Goal: Information Seeking & Learning: Find specific page/section

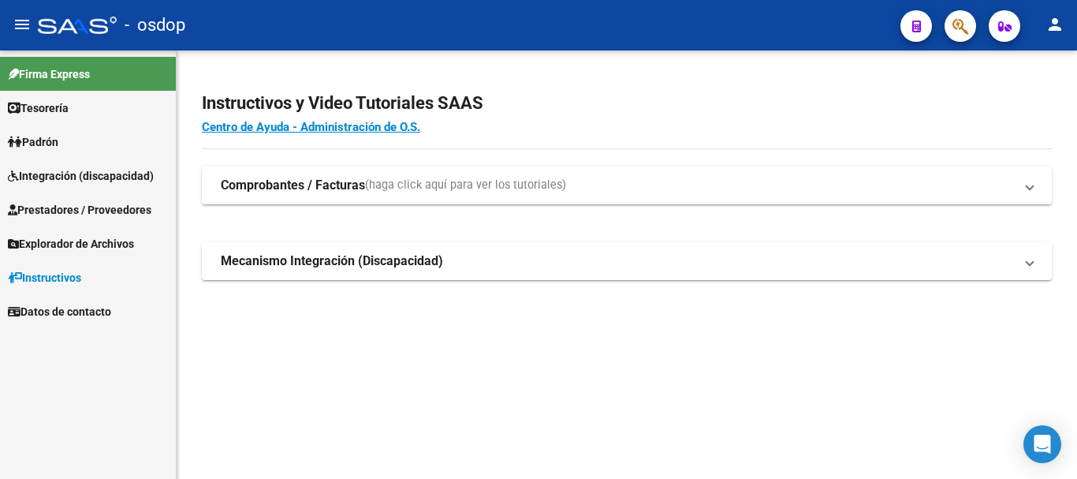
click at [114, 205] on span "Prestadores / Proveedores" at bounding box center [80, 209] width 144 height 17
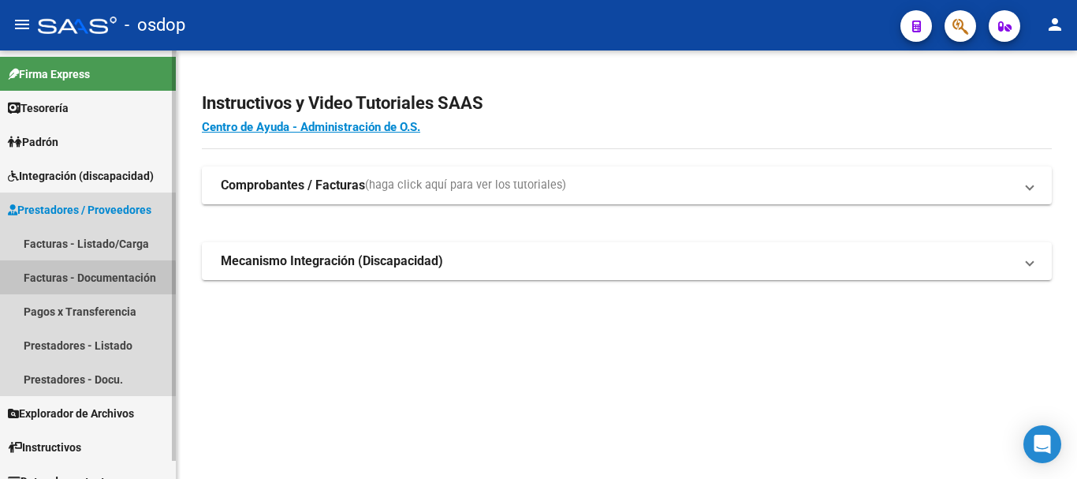
click at [56, 281] on link "Facturas - Documentación" at bounding box center [88, 277] width 176 height 34
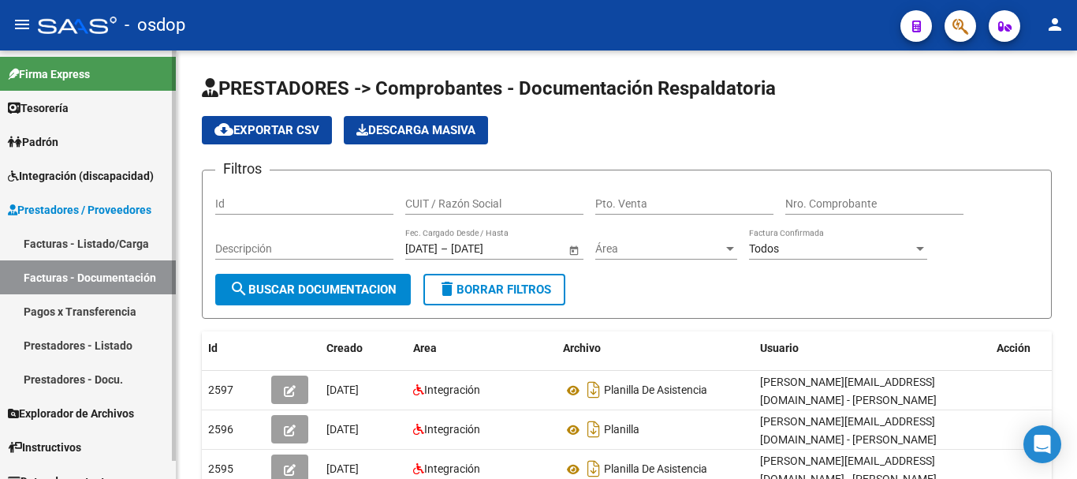
click at [55, 352] on link "Prestadores - Listado" at bounding box center [88, 345] width 176 height 34
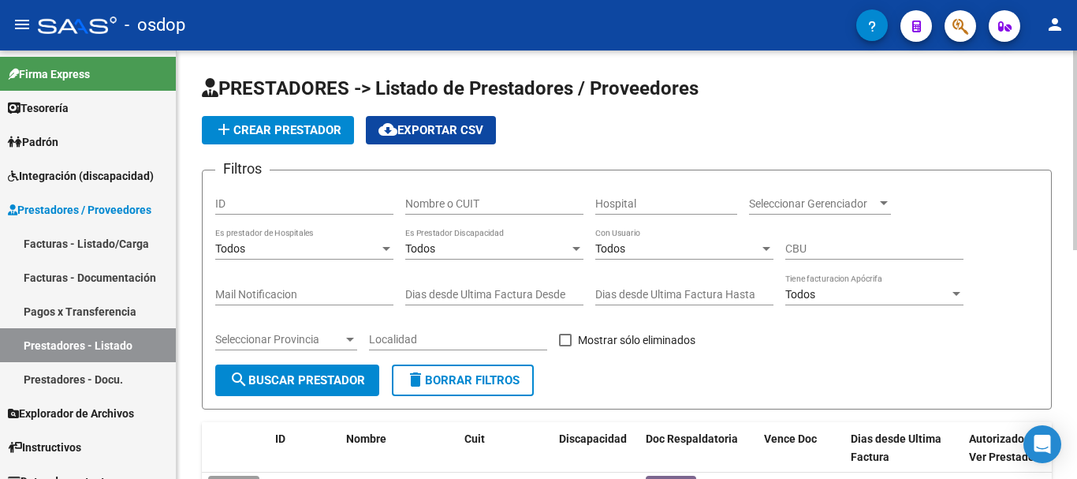
click at [448, 204] on input "Nombre o CUIT" at bounding box center [494, 203] width 178 height 13
type input "27258893811"
click at [352, 375] on span "search Buscar Prestador" at bounding box center [298, 380] width 136 height 14
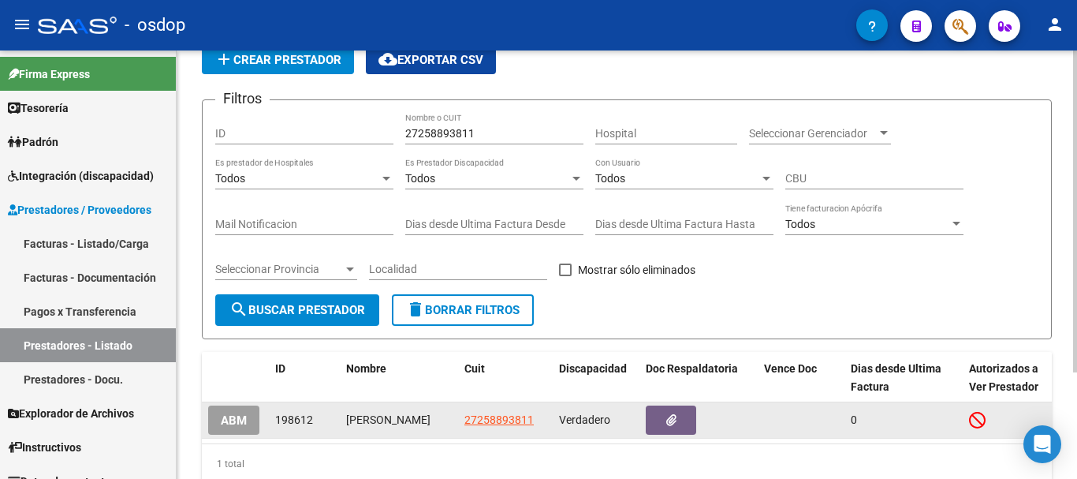
scroll to position [141, 0]
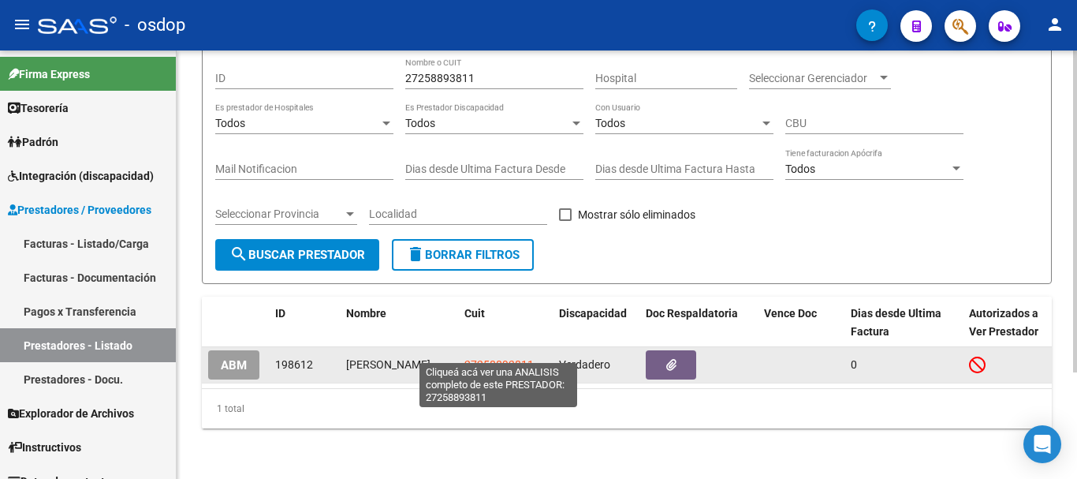
click at [513, 358] on span "27258893811" at bounding box center [499, 364] width 69 height 13
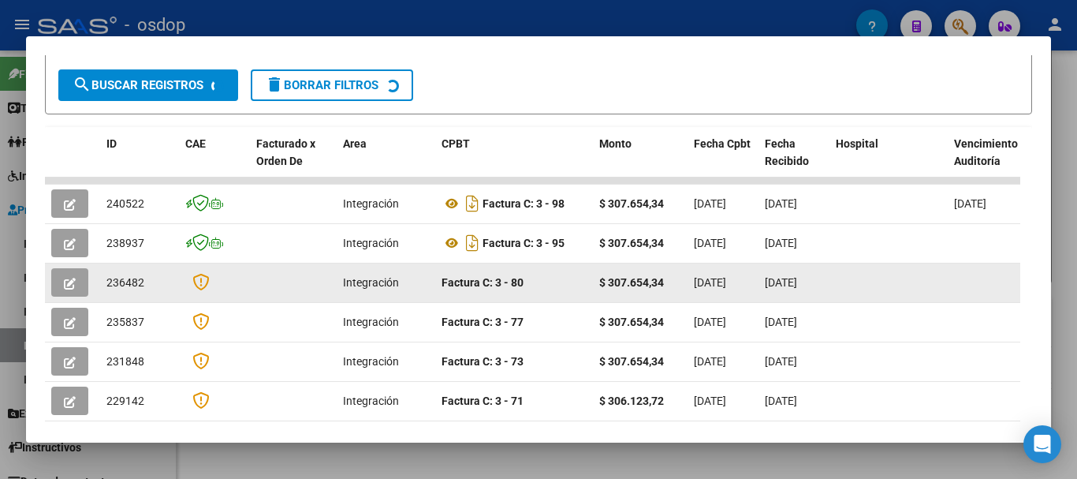
scroll to position [296, 0]
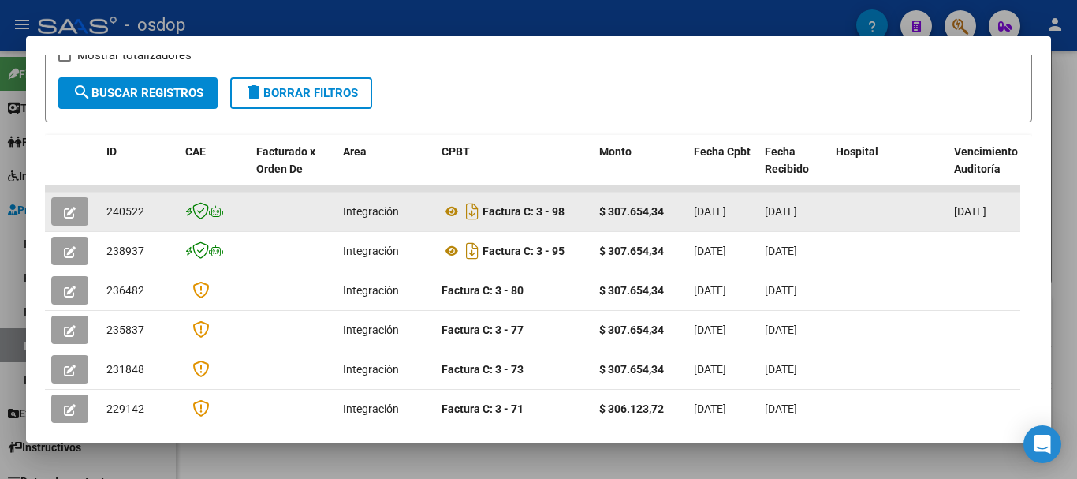
click at [69, 213] on icon "button" at bounding box center [70, 213] width 12 height 12
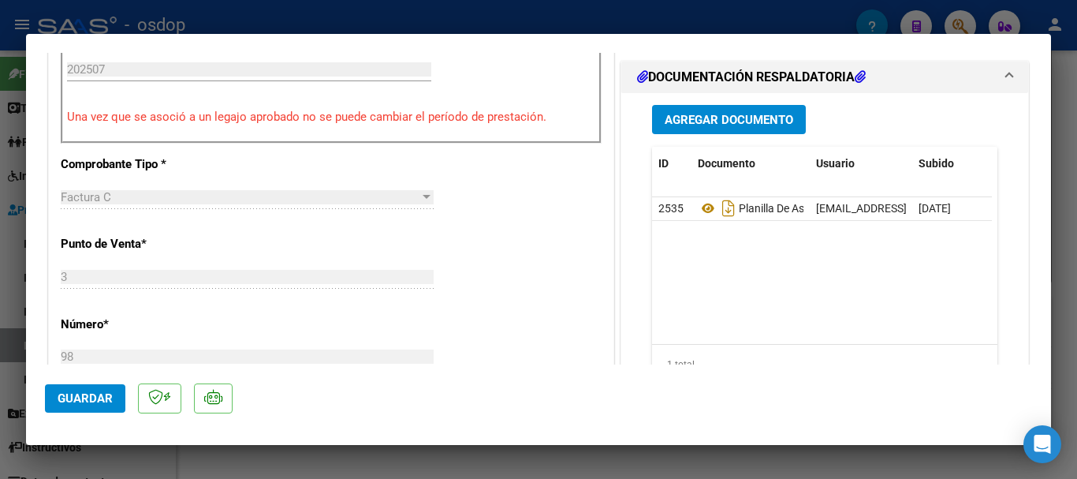
scroll to position [552, 0]
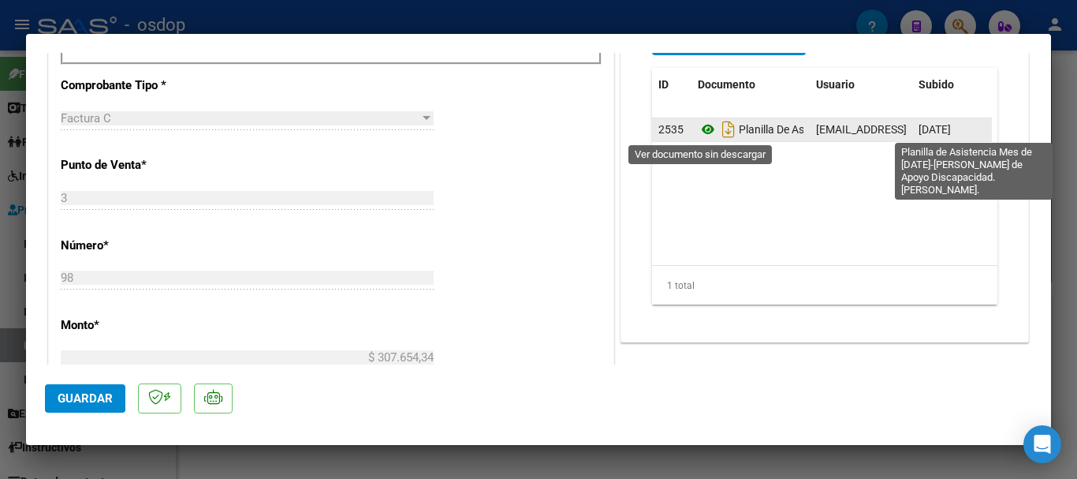
click at [700, 135] on icon at bounding box center [708, 129] width 21 height 19
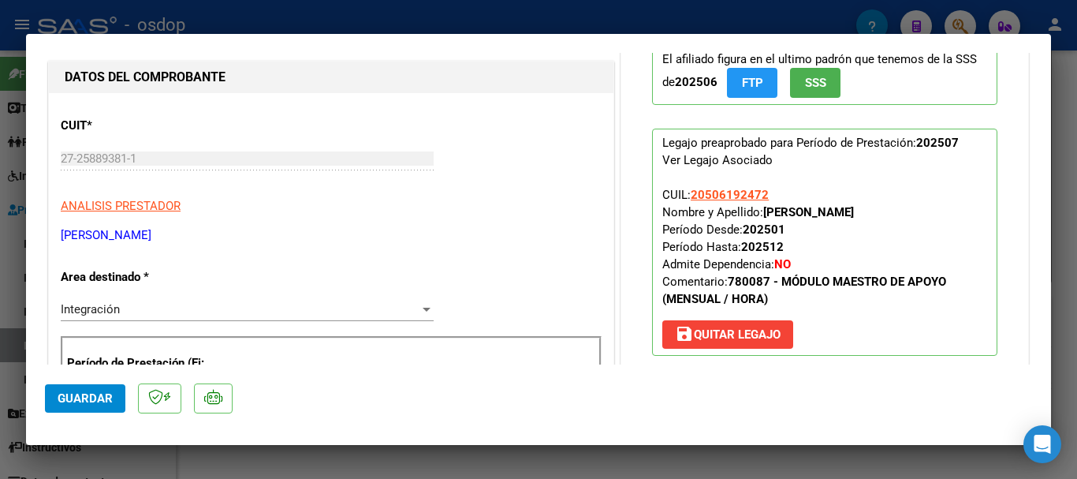
scroll to position [237, 0]
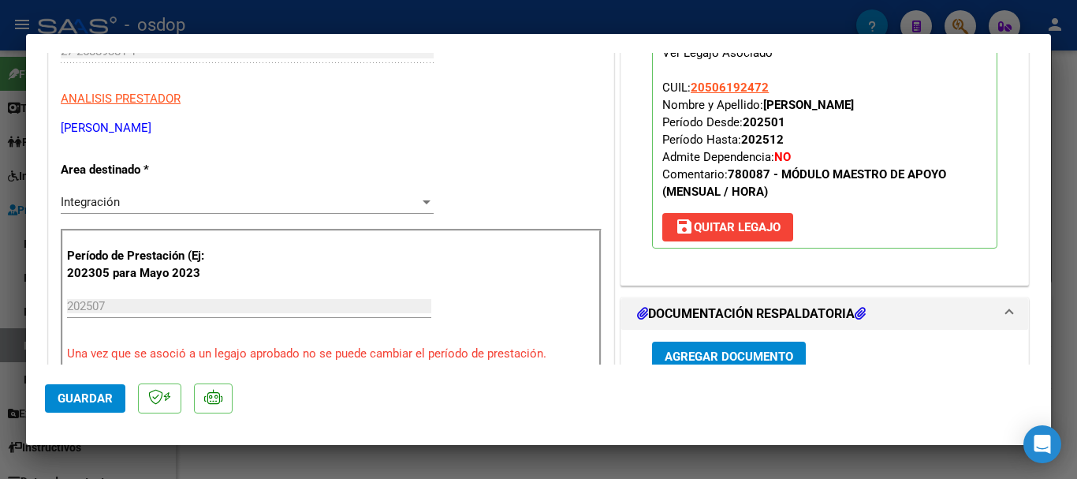
type input "$ 0,00"
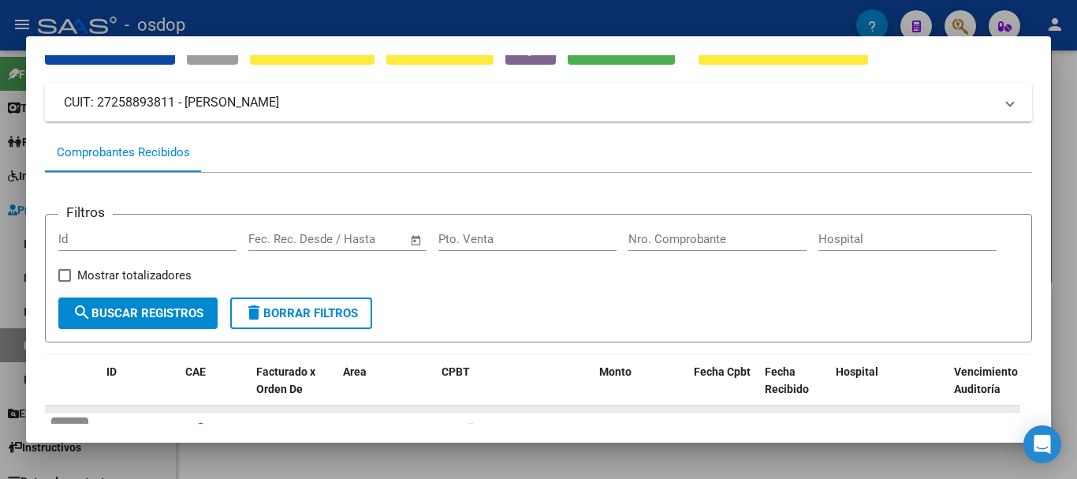
scroll to position [59, 0]
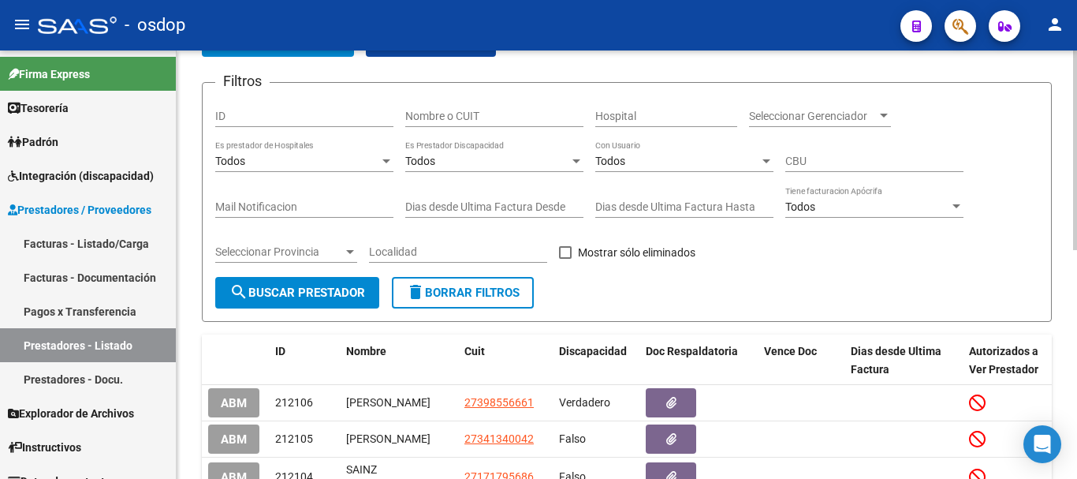
scroll to position [79, 0]
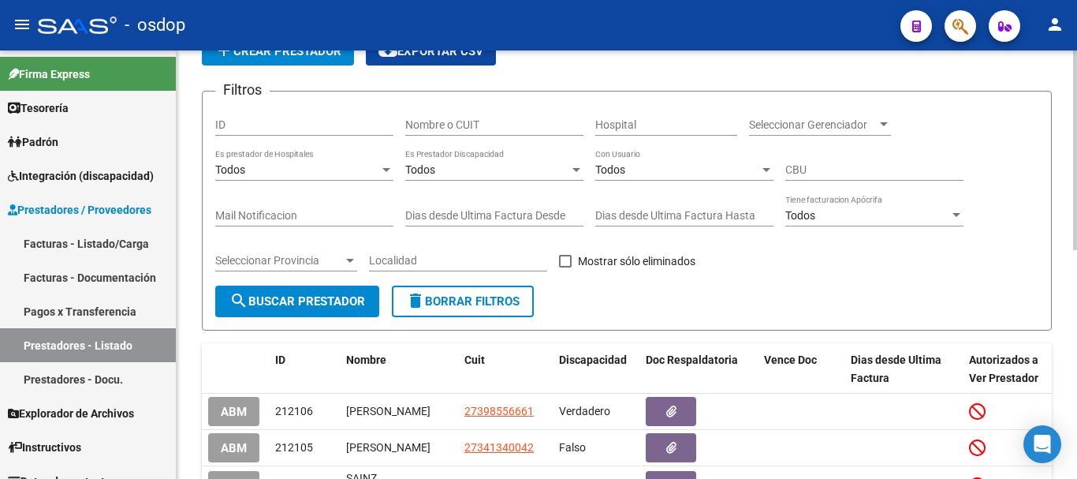
click at [453, 129] on input "Nombre o CUIT" at bounding box center [494, 124] width 178 height 13
type input "27260372934"
click at [327, 311] on button "search Buscar Prestador" at bounding box center [297, 302] width 164 height 32
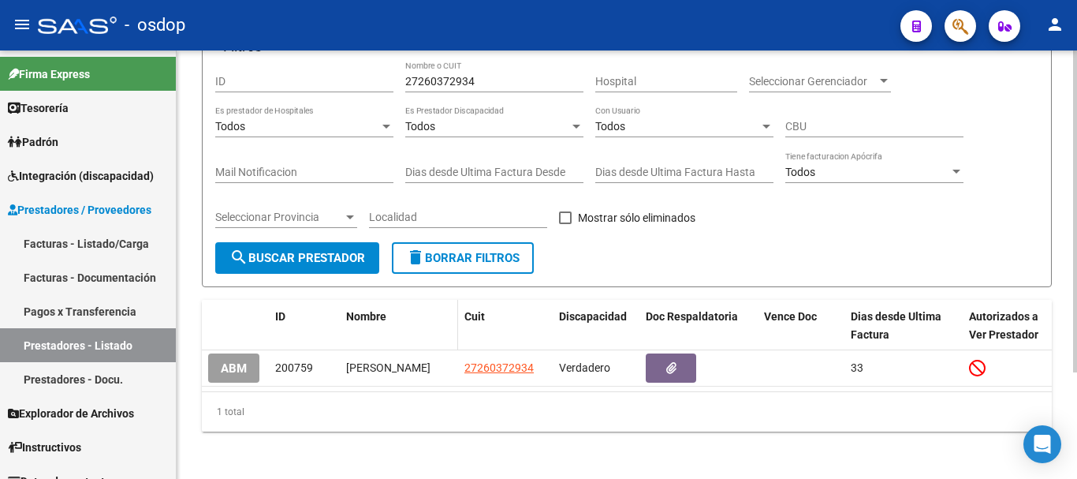
scroll to position [141, 0]
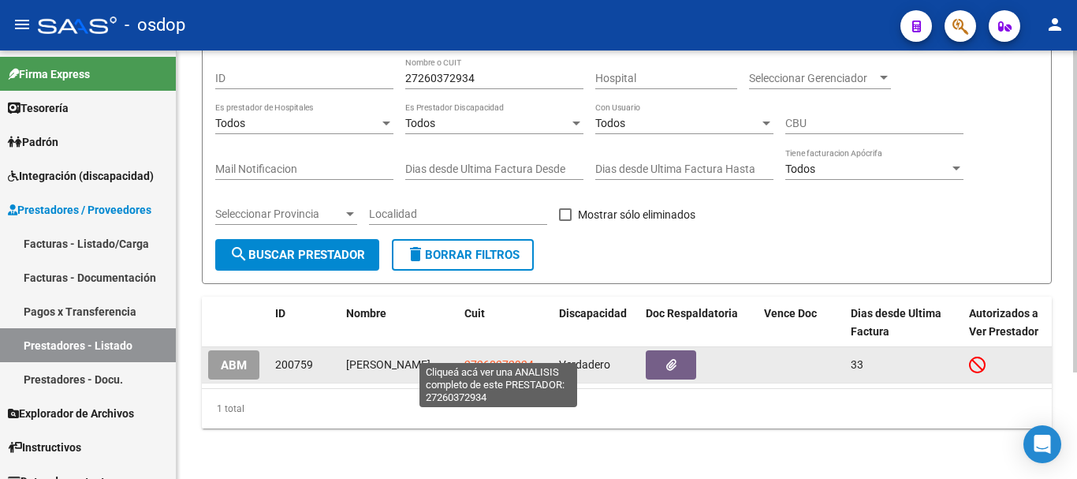
click at [495, 358] on span "27260372934" at bounding box center [499, 364] width 69 height 13
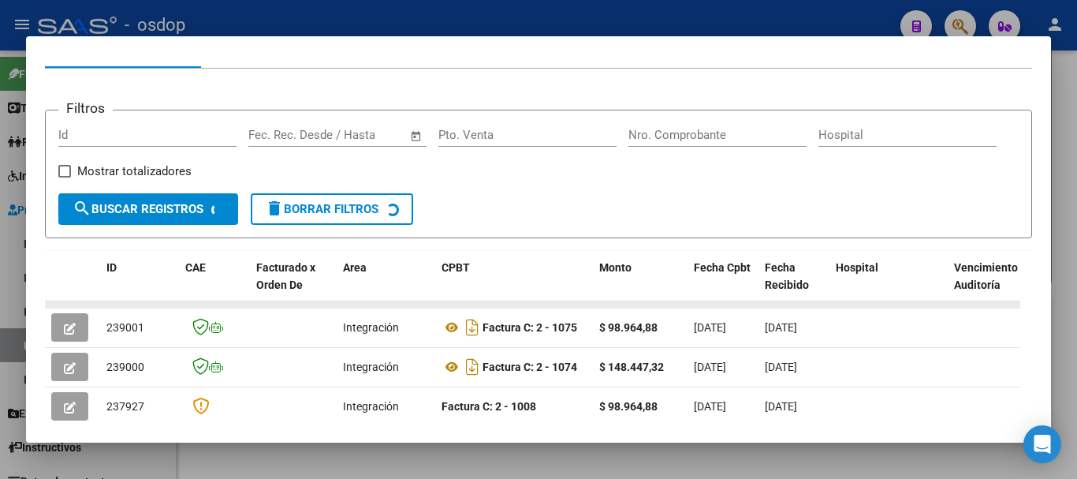
scroll to position [217, 0]
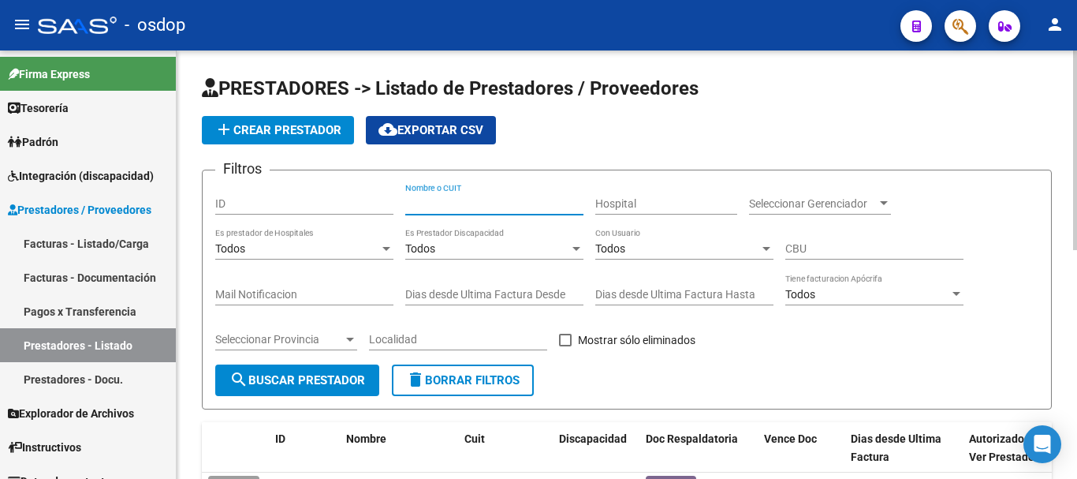
click at [454, 203] on input "Nombre o CUIT" at bounding box center [494, 203] width 178 height 13
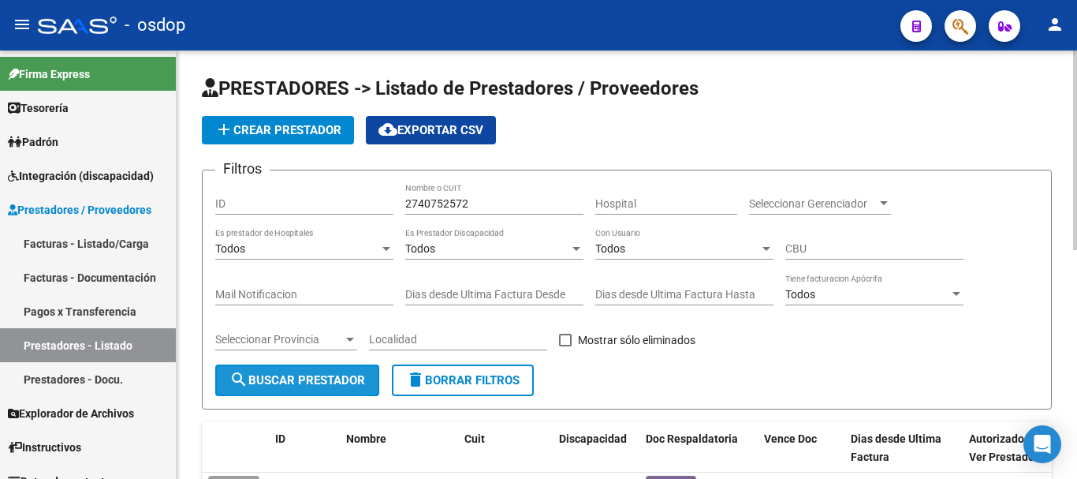
click at [301, 373] on span "search Buscar Prestador" at bounding box center [298, 380] width 136 height 14
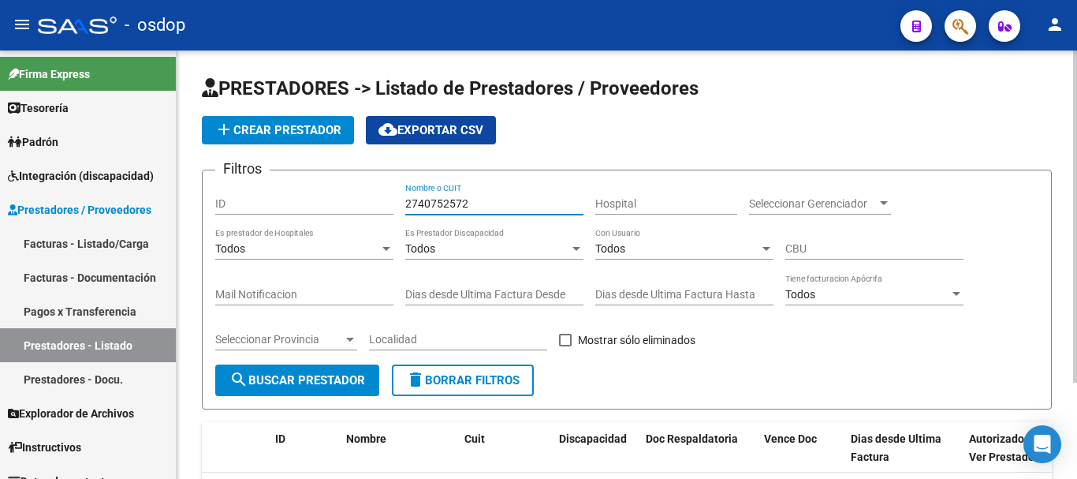
click at [478, 204] on input "2740752572" at bounding box center [494, 203] width 178 height 13
type input "27407525472"
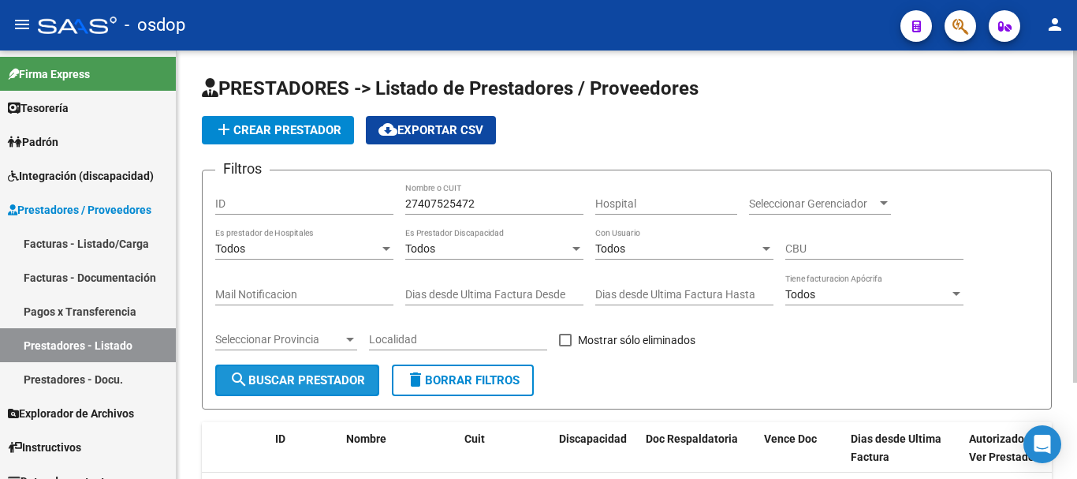
click at [279, 389] on button "search Buscar Prestador" at bounding box center [297, 380] width 164 height 32
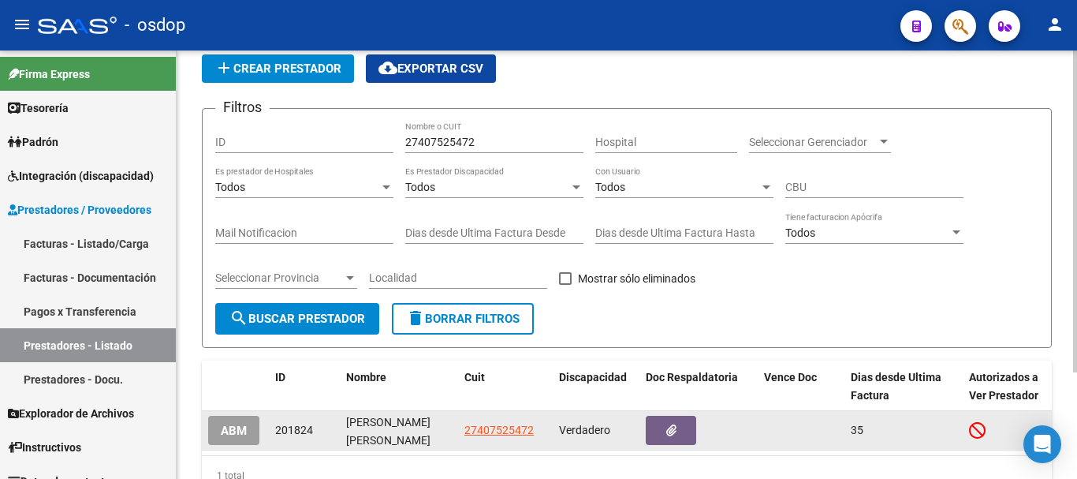
scroll to position [141, 0]
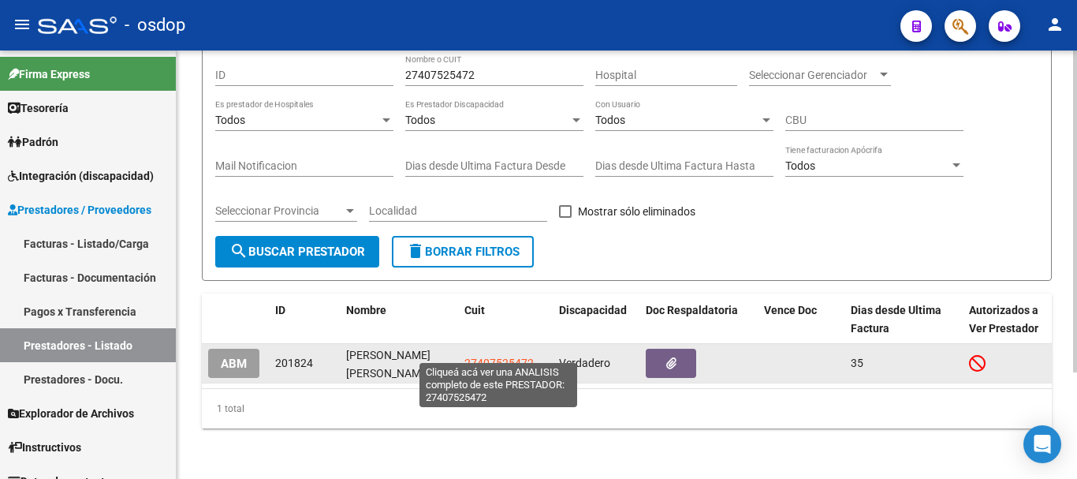
click at [497, 357] on span "27407525472" at bounding box center [499, 363] width 69 height 13
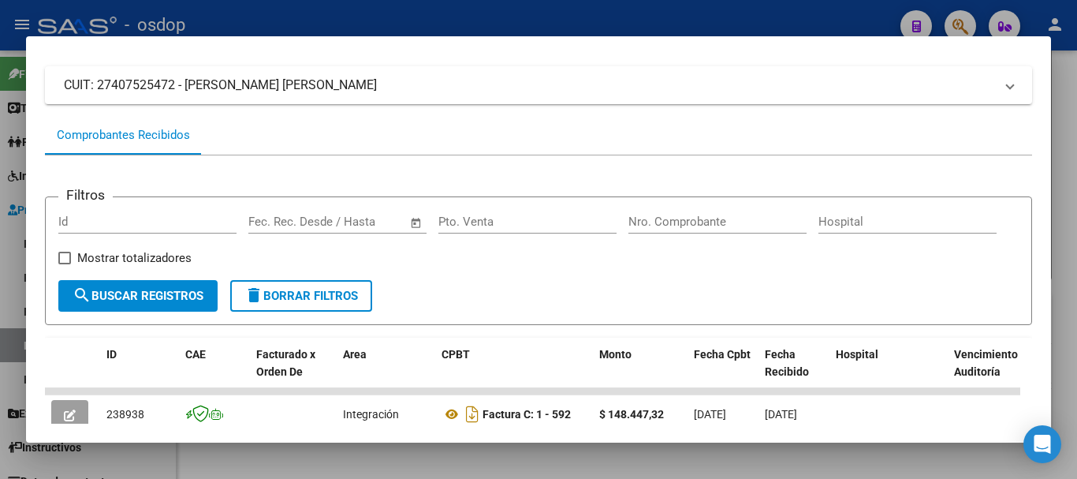
scroll to position [237, 0]
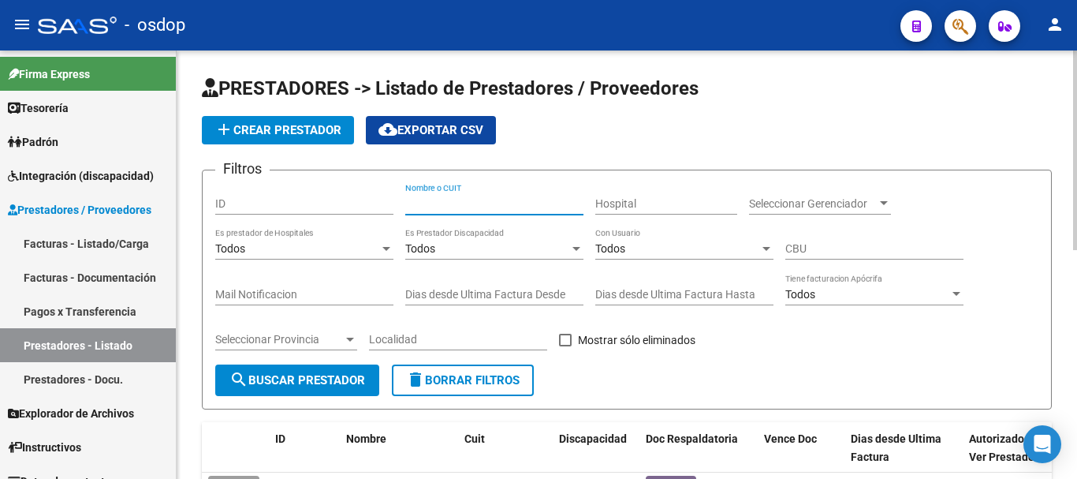
click at [454, 203] on input "Nombre o CUIT" at bounding box center [494, 203] width 178 height 13
type input "27391912233"
click at [330, 378] on span "search Buscar Prestador" at bounding box center [298, 380] width 136 height 14
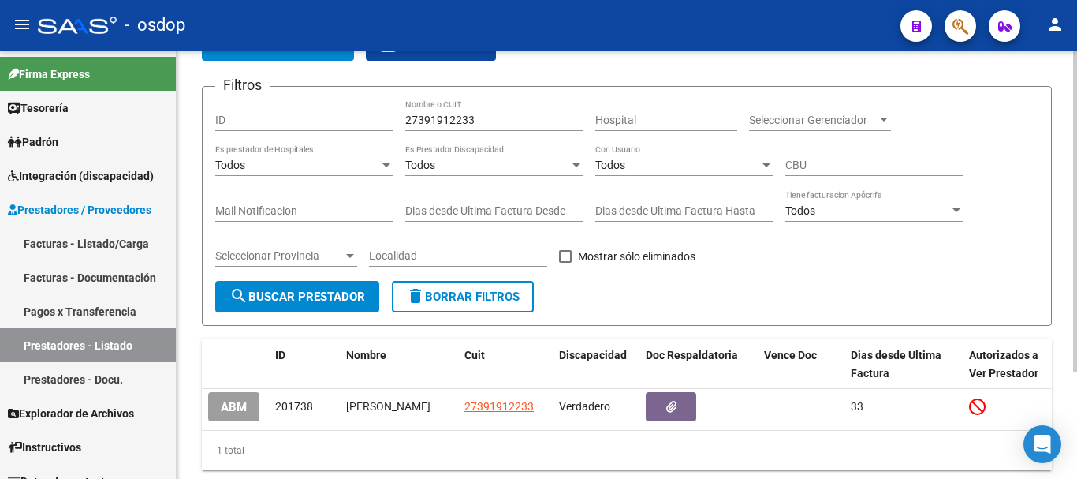
scroll to position [141, 0]
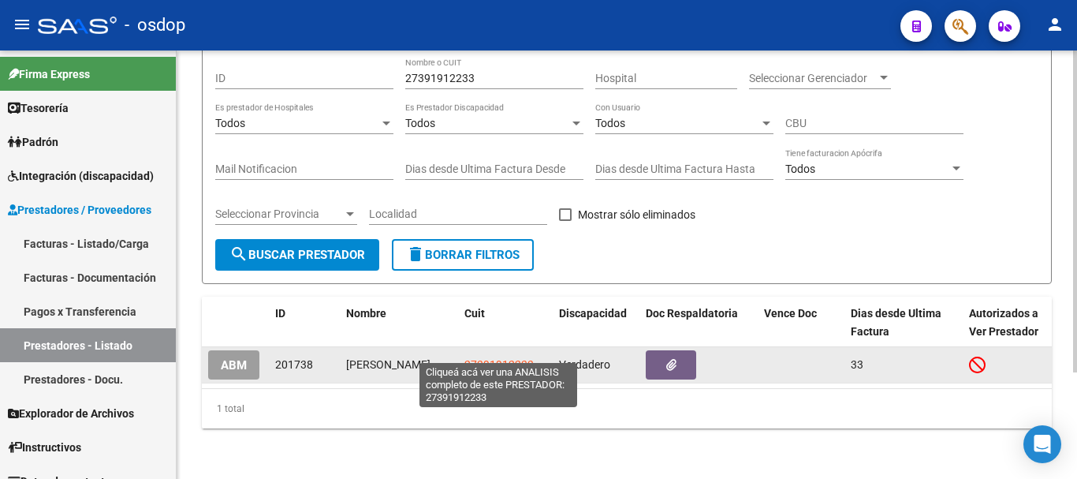
click at [488, 358] on span "27391912233" at bounding box center [499, 364] width 69 height 13
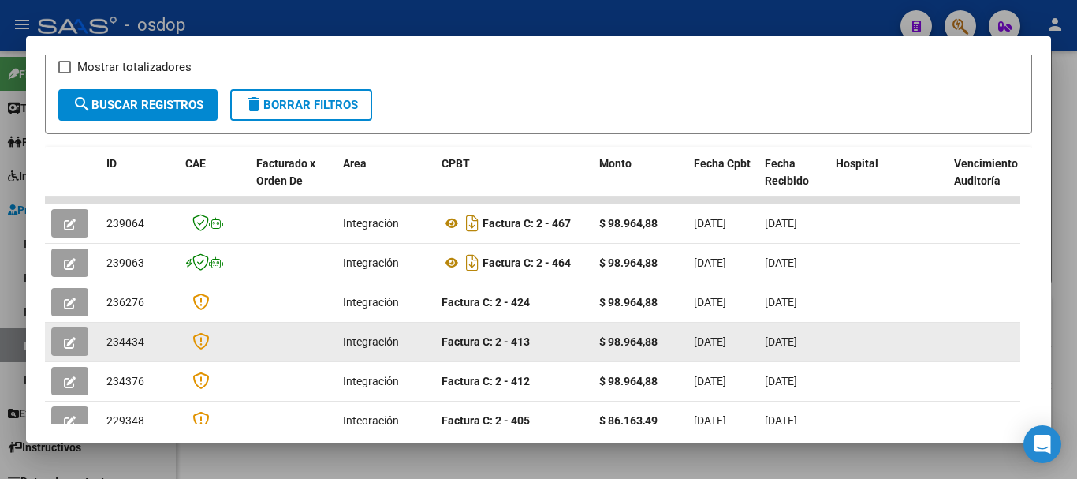
scroll to position [296, 0]
